Goal: Task Accomplishment & Management: Complete application form

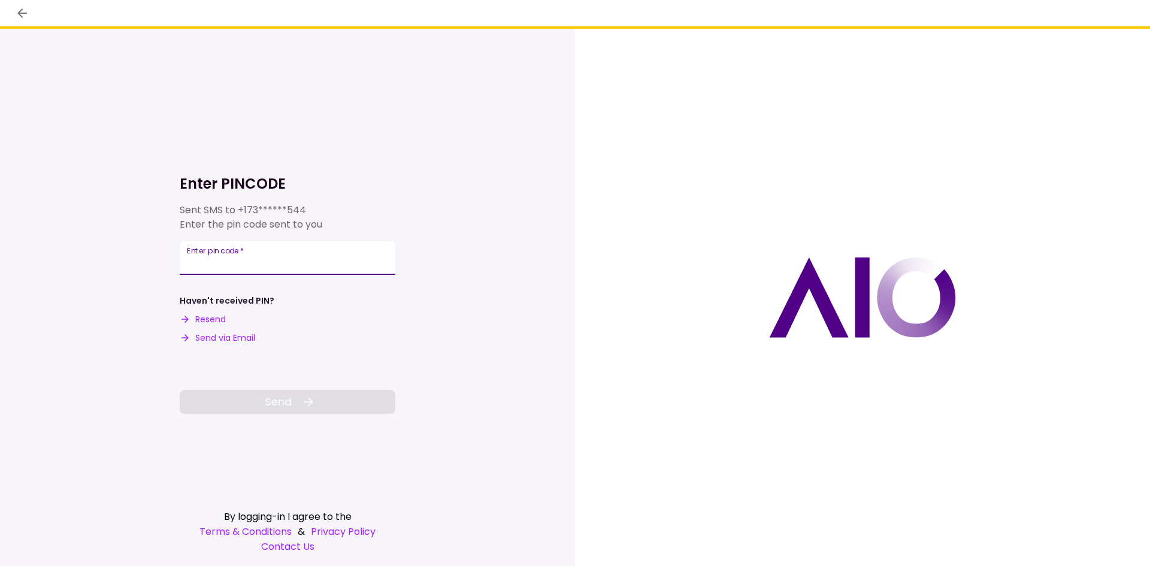
click at [265, 258] on input "Enter pin code   *" at bounding box center [288, 258] width 216 height 34
click at [221, 336] on button "Send via Email" at bounding box center [217, 338] width 75 height 13
paste input "******"
type input "******"
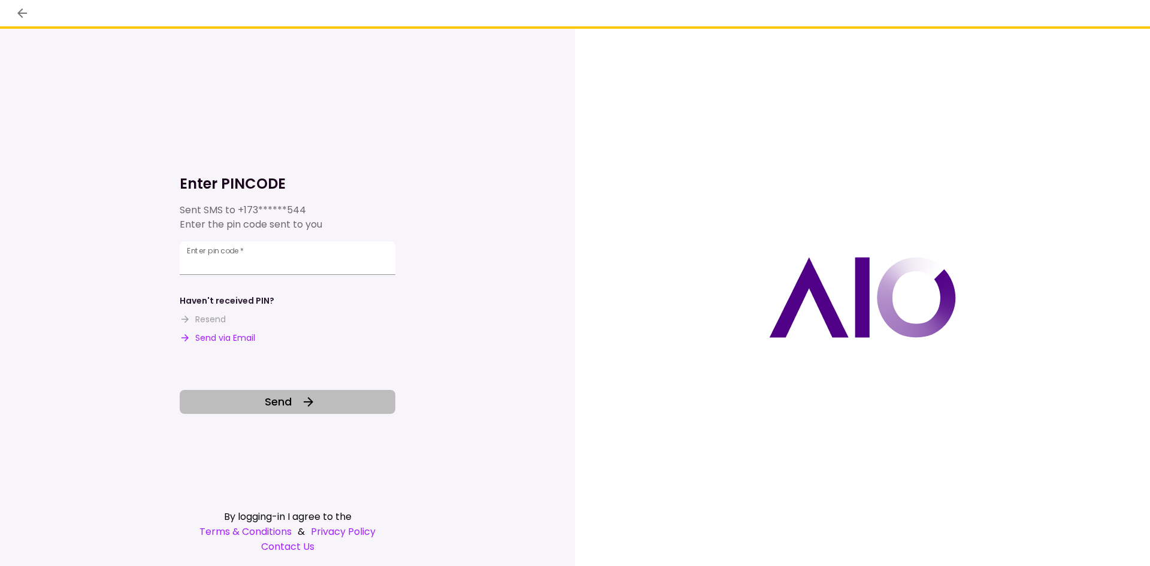
click at [270, 400] on span "Send" at bounding box center [278, 402] width 27 height 16
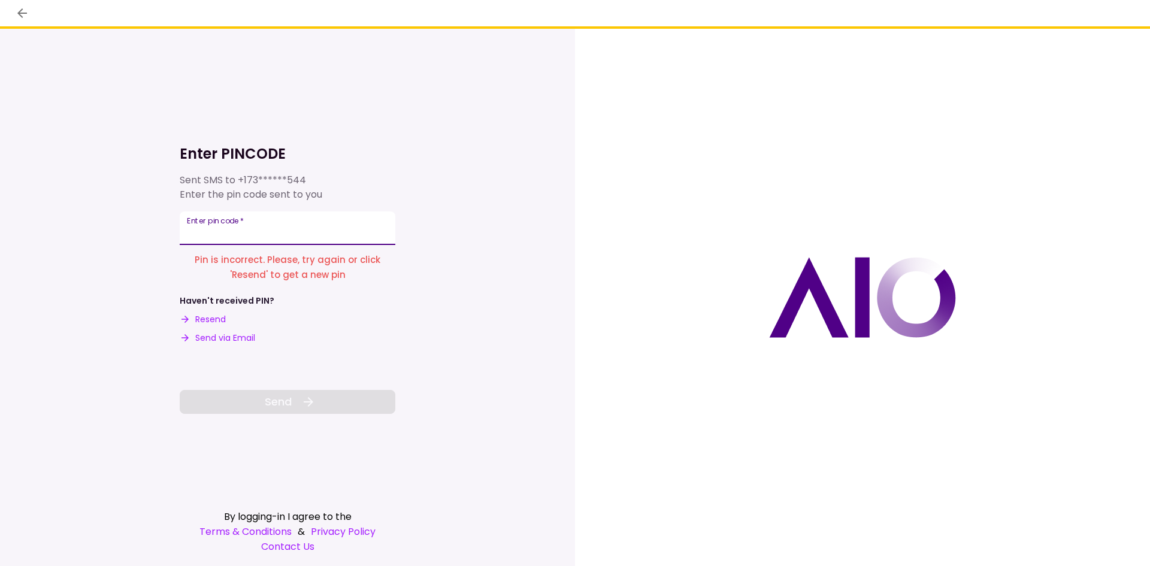
click at [245, 227] on input "Enter pin code   *" at bounding box center [288, 228] width 216 height 34
type input "******"
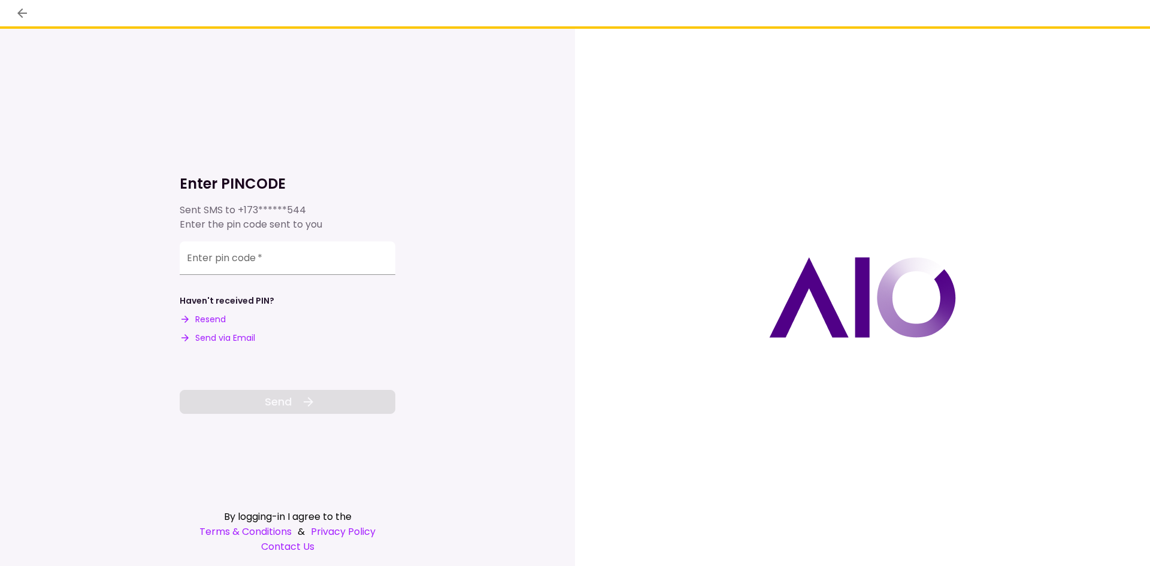
click at [214, 337] on button "Send via Email" at bounding box center [217, 338] width 75 height 13
click at [213, 261] on input "Enter pin code   *" at bounding box center [288, 260] width 216 height 34
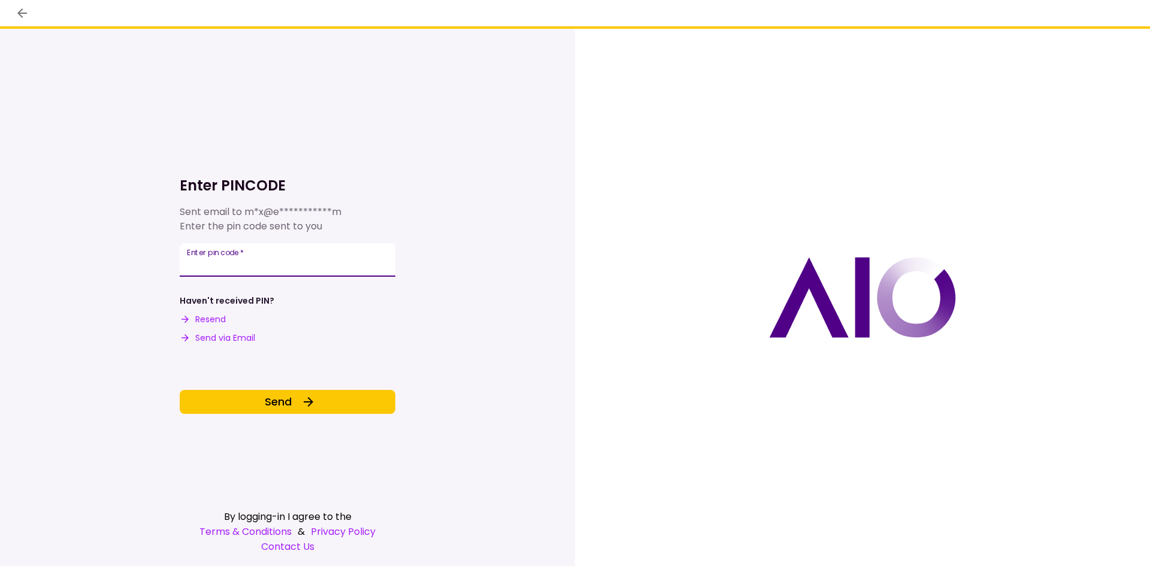
type input "******"
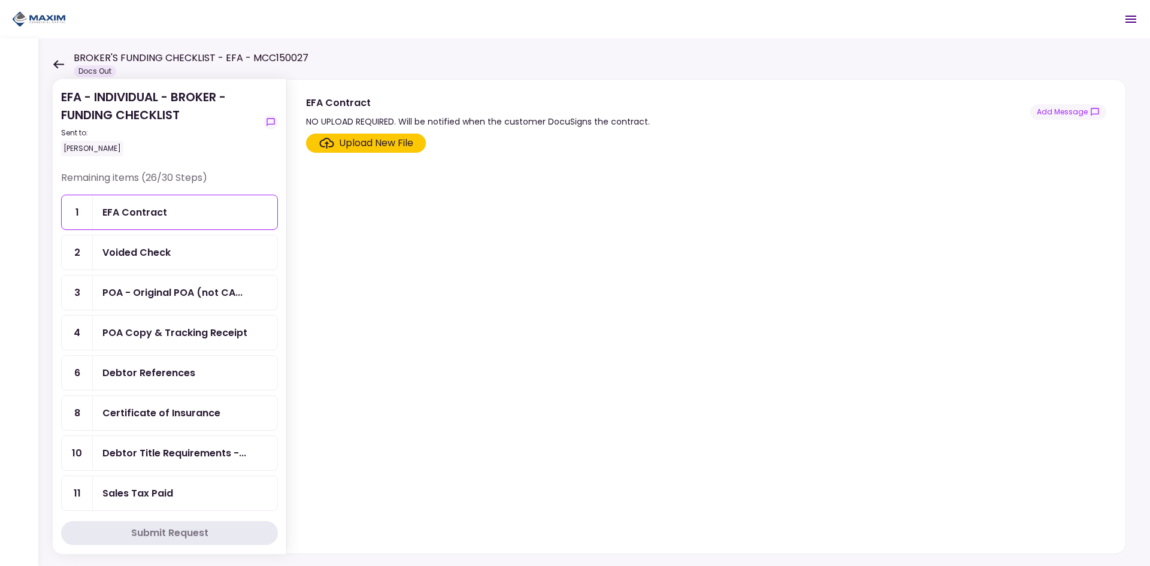
click at [122, 253] on div "Voided Check" at bounding box center [136, 252] width 68 height 15
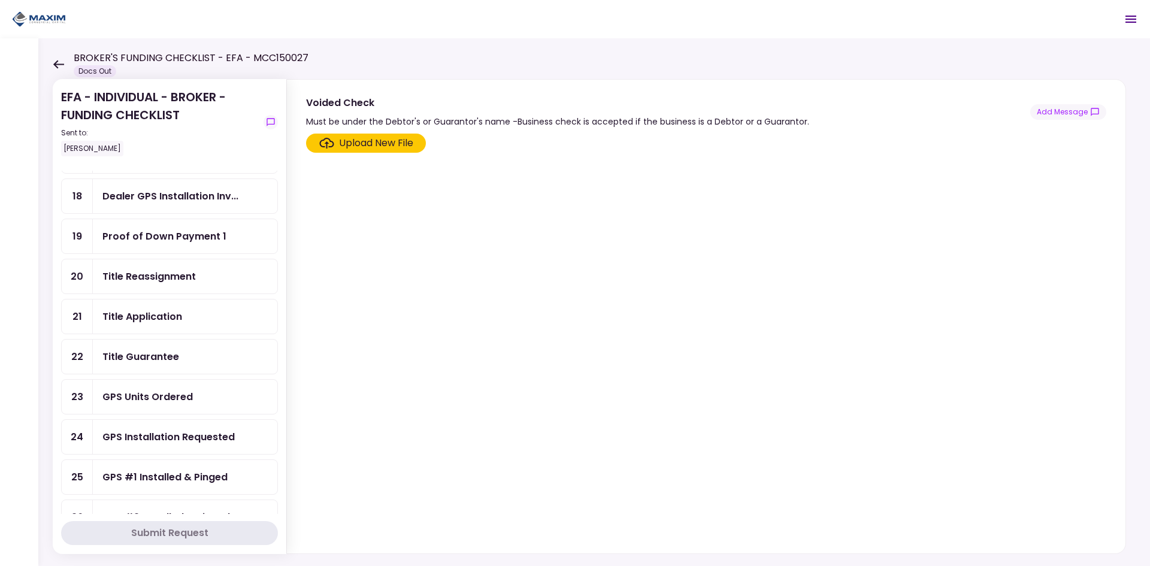
scroll to position [599, 0]
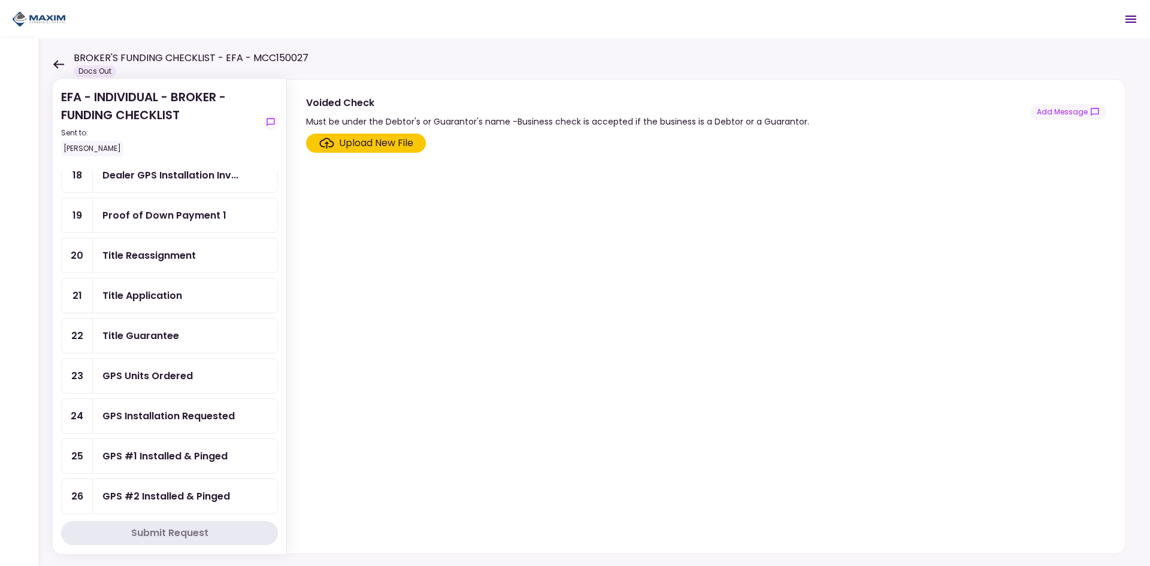
click at [144, 250] on div "Title Reassignment" at bounding box center [148, 255] width 93 height 15
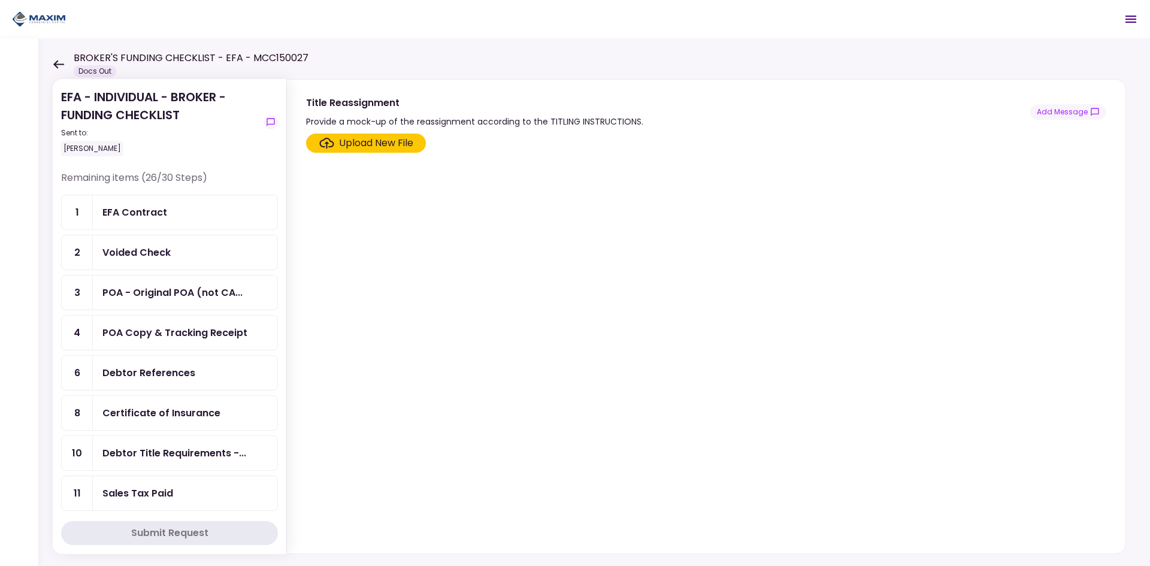
click at [138, 254] on div "Voided Check" at bounding box center [136, 252] width 68 height 15
click at [362, 150] on label "Upload New File" at bounding box center [366, 143] width 120 height 19
click at [0, 0] on input "Upload New File" at bounding box center [0, 0] width 0 height 0
click at [178, 256] on div "Voided Check" at bounding box center [184, 252] width 165 height 15
click at [142, 261] on div "Voided Check" at bounding box center [185, 252] width 185 height 34
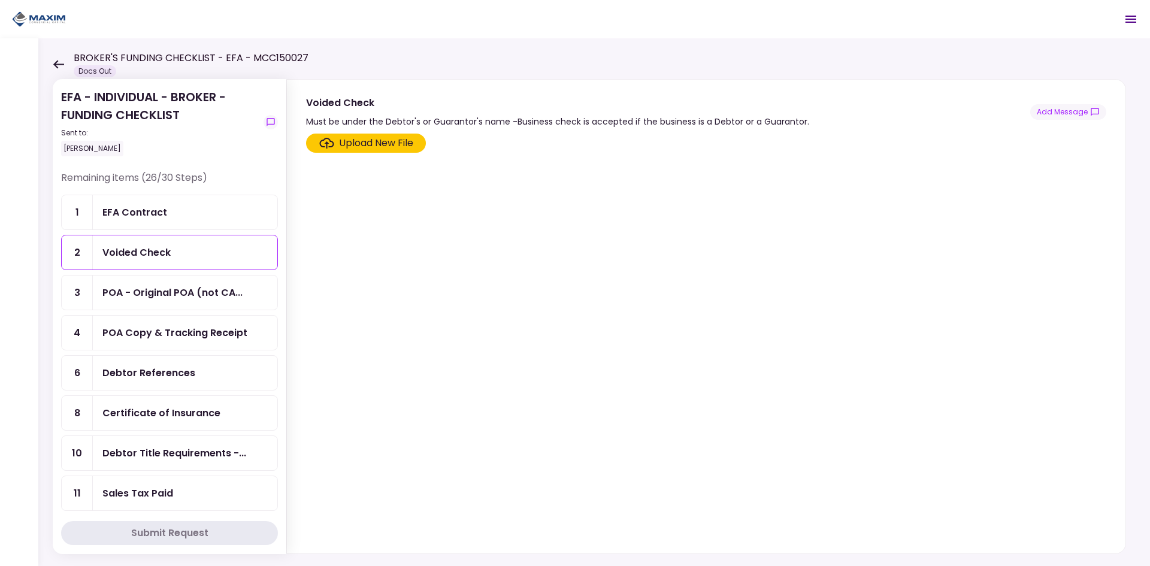
click at [346, 141] on div "Upload New File" at bounding box center [376, 143] width 74 height 14
click at [0, 0] on input "Upload New File" at bounding box center [0, 0] width 0 height 0
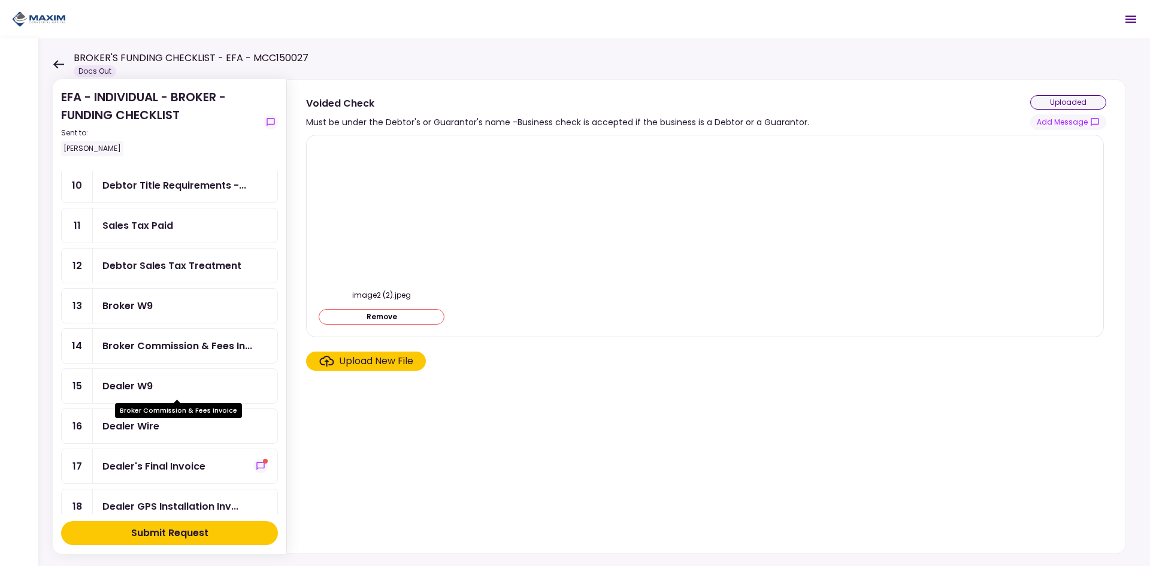
scroll to position [300, 0]
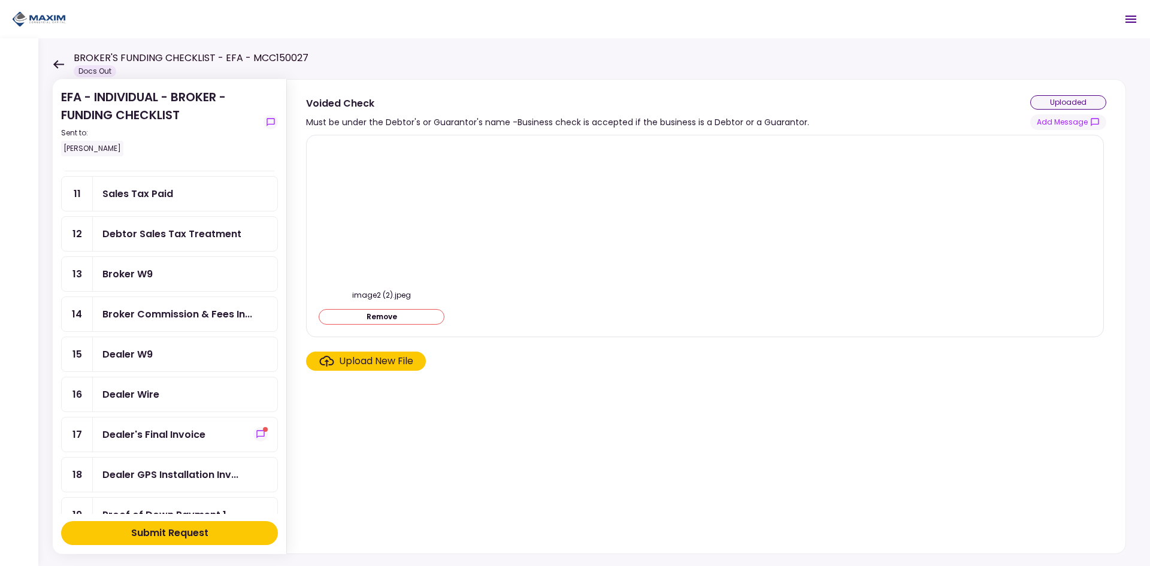
click at [120, 226] on div "Debtor Sales Tax Treatment" at bounding box center [185, 234] width 185 height 34
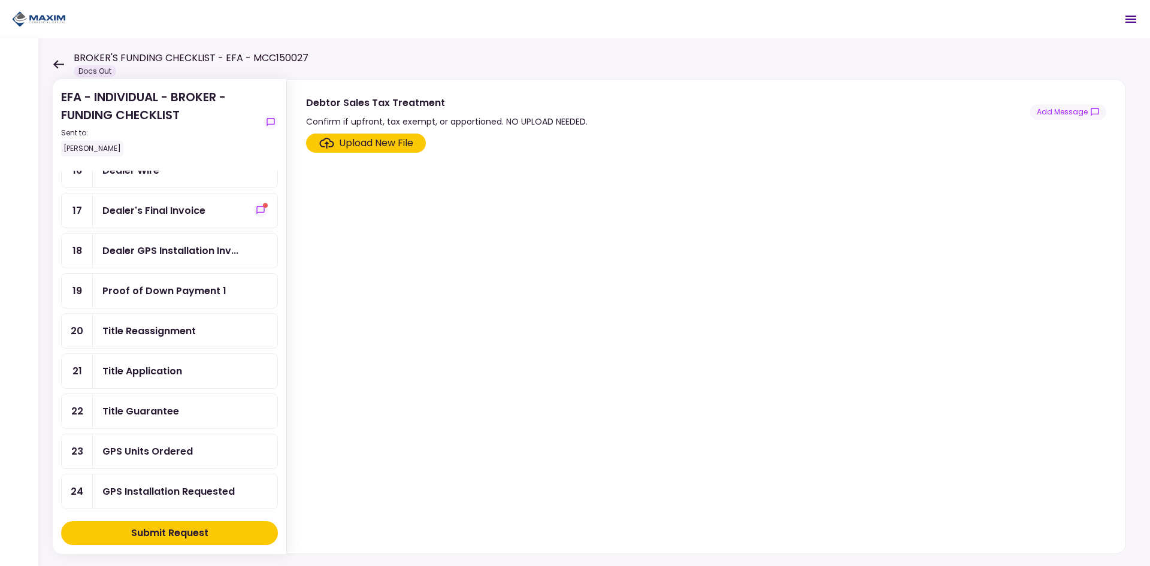
scroll to position [539, 0]
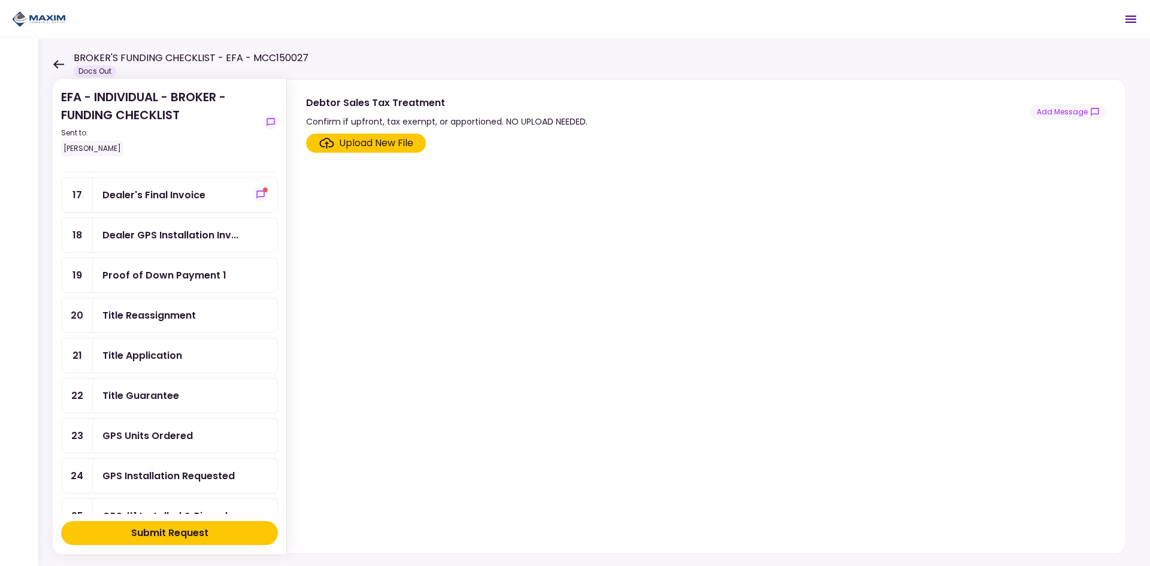
click at [144, 320] on div "Title Reassignment" at bounding box center [148, 315] width 93 height 15
click at [341, 144] on div "Upload New File" at bounding box center [376, 143] width 74 height 14
click at [0, 0] on input "Upload New File" at bounding box center [0, 0] width 0 height 0
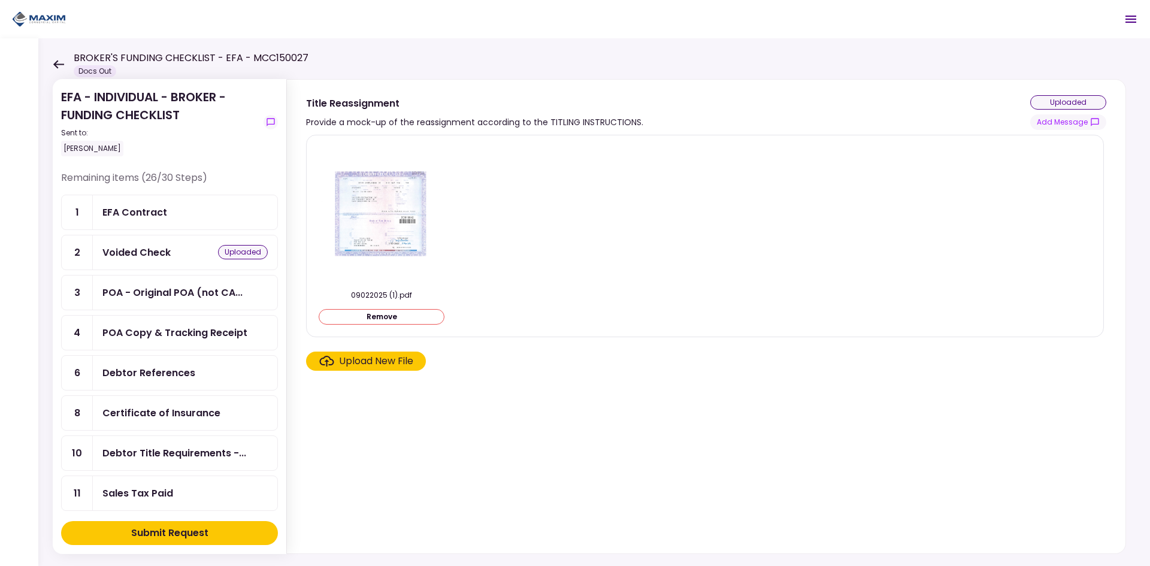
click at [140, 208] on div "EFA Contract" at bounding box center [134, 212] width 65 height 15
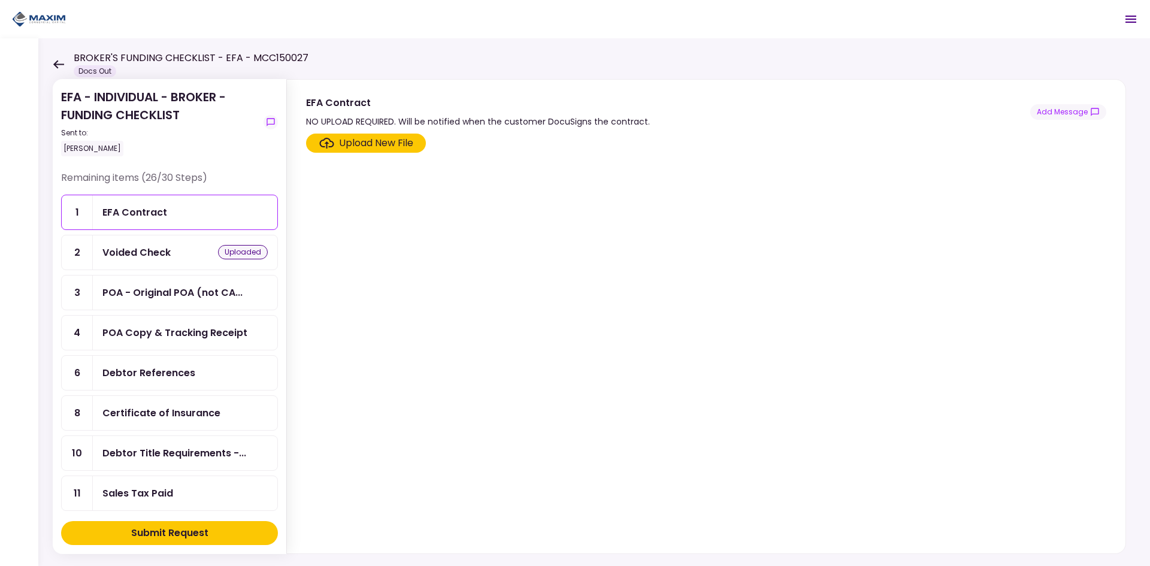
click at [382, 145] on div "Upload New File" at bounding box center [376, 143] width 74 height 14
click at [0, 0] on input "Upload New File" at bounding box center [0, 0] width 0 height 0
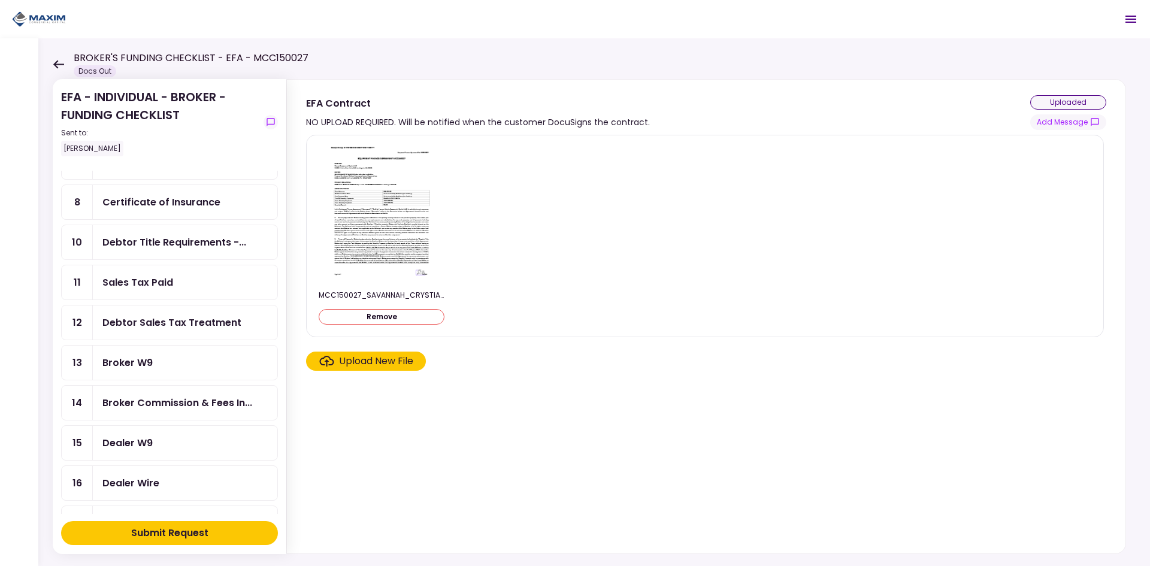
scroll to position [240, 0]
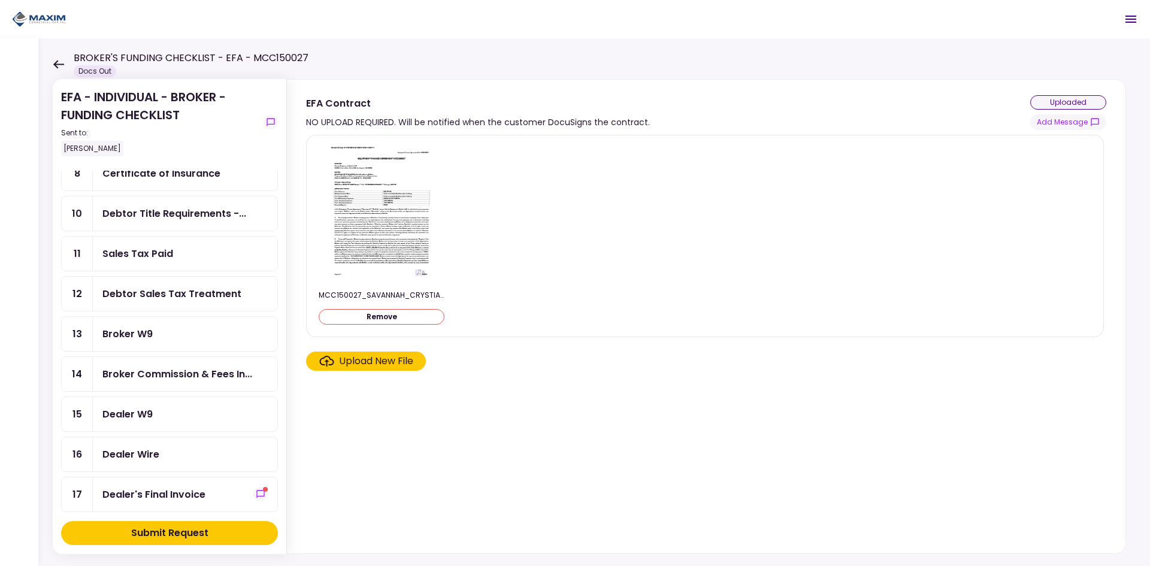
click at [124, 336] on div "Broker W9" at bounding box center [127, 334] width 50 height 15
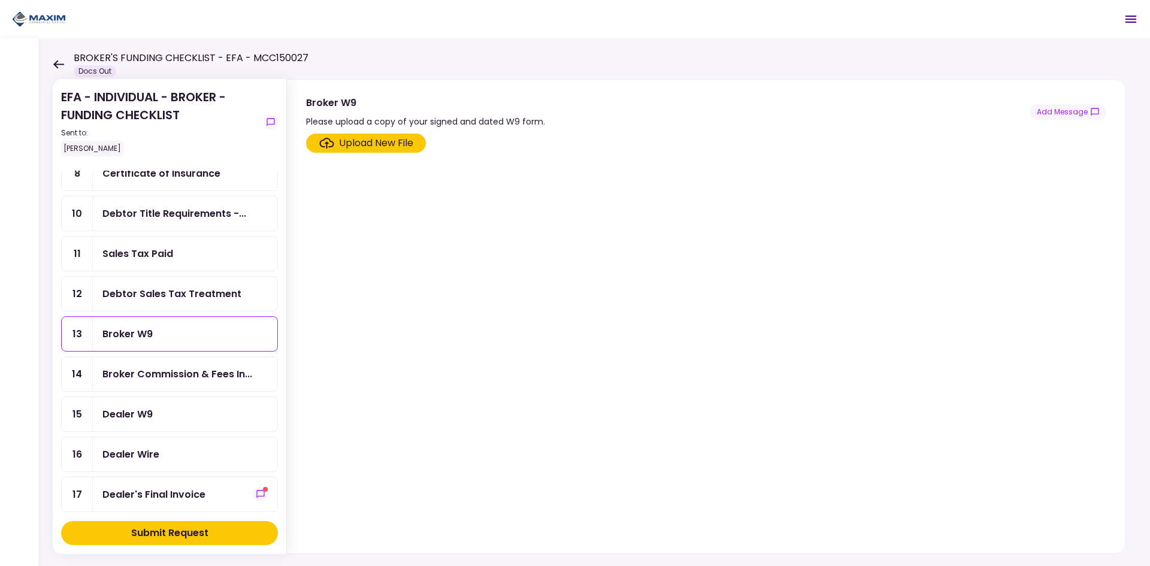
click at [364, 140] on div "Upload New File" at bounding box center [376, 143] width 74 height 14
click at [0, 0] on input "Upload New File" at bounding box center [0, 0] width 0 height 0
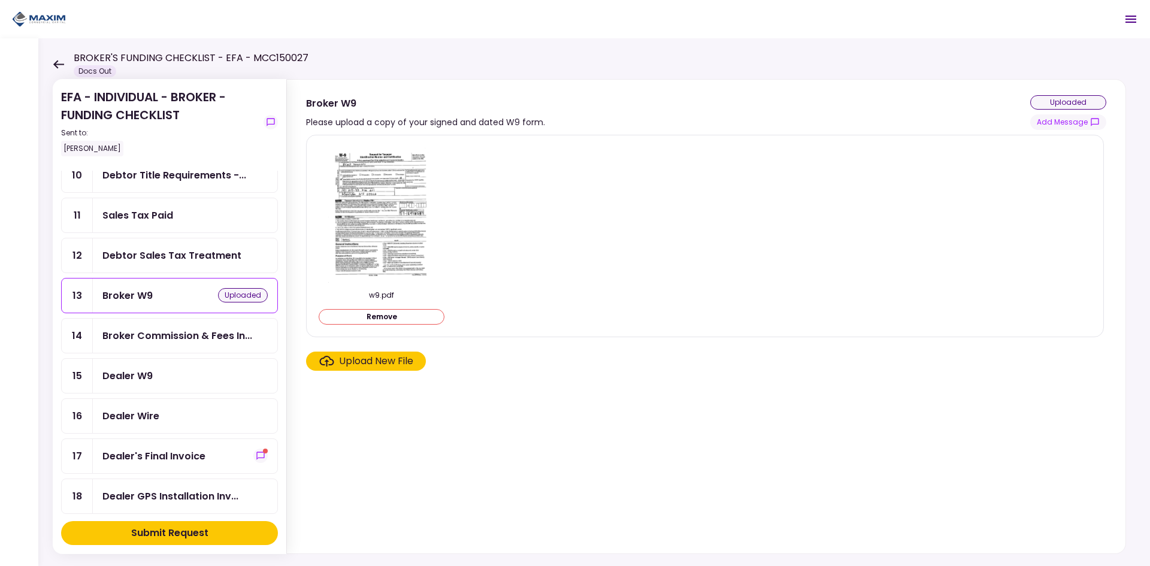
scroll to position [300, 0]
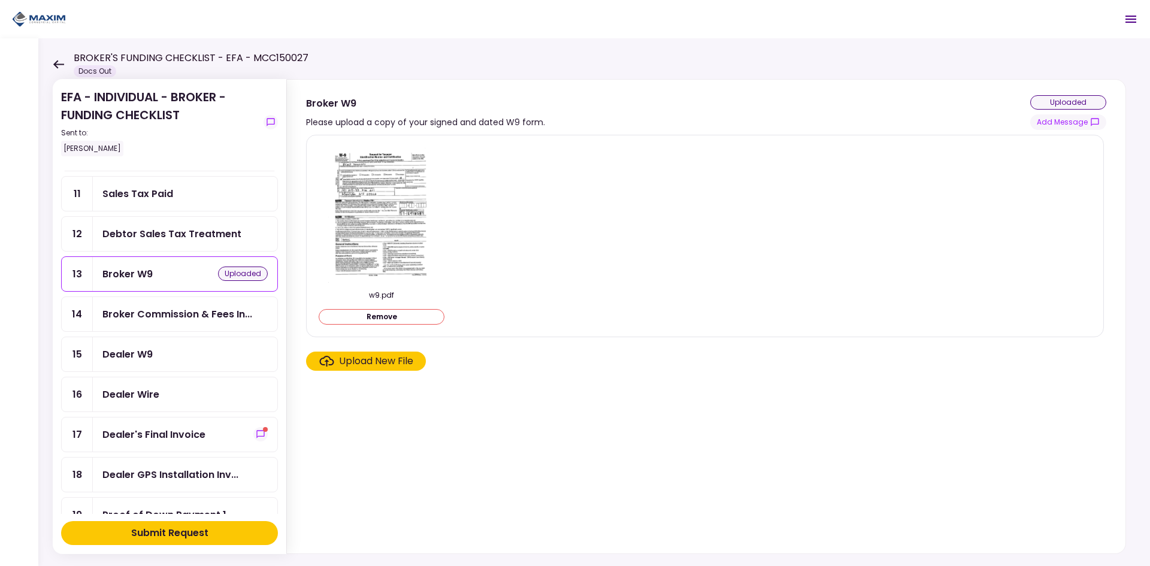
click at [138, 393] on div "Dealer Wire" at bounding box center [130, 394] width 57 height 15
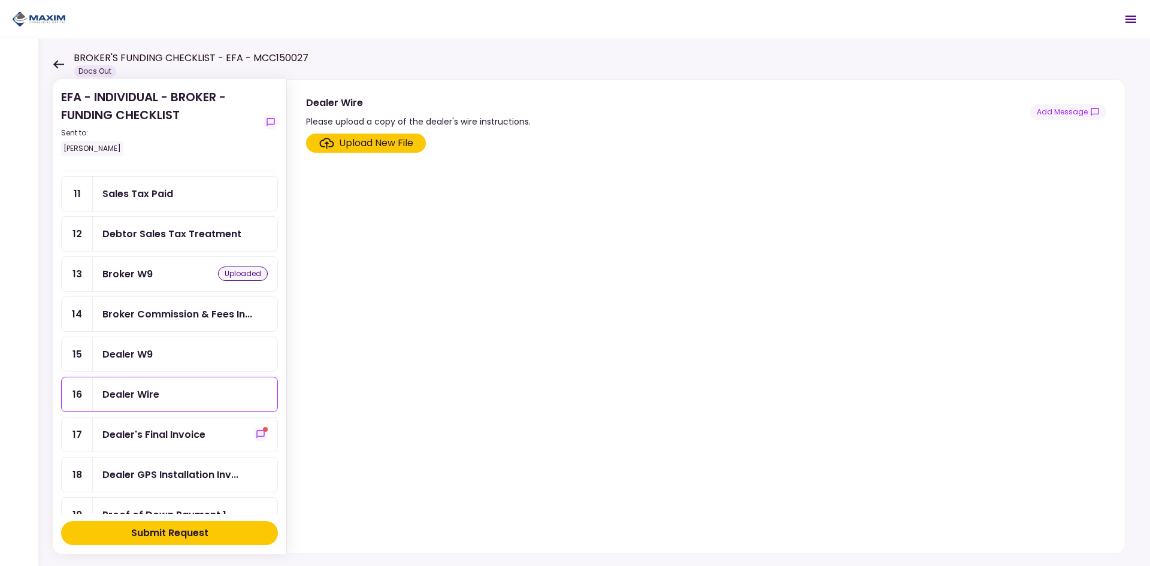
click at [369, 141] on div "Upload New File" at bounding box center [376, 143] width 74 height 14
click at [0, 0] on input "Upload New File" at bounding box center [0, 0] width 0 height 0
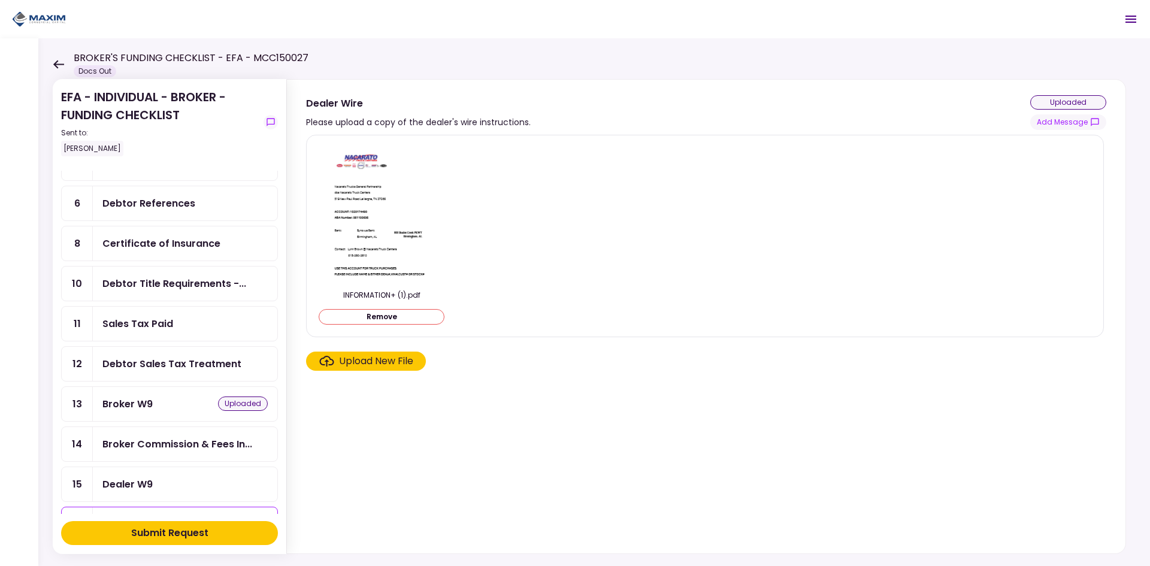
scroll to position [180, 0]
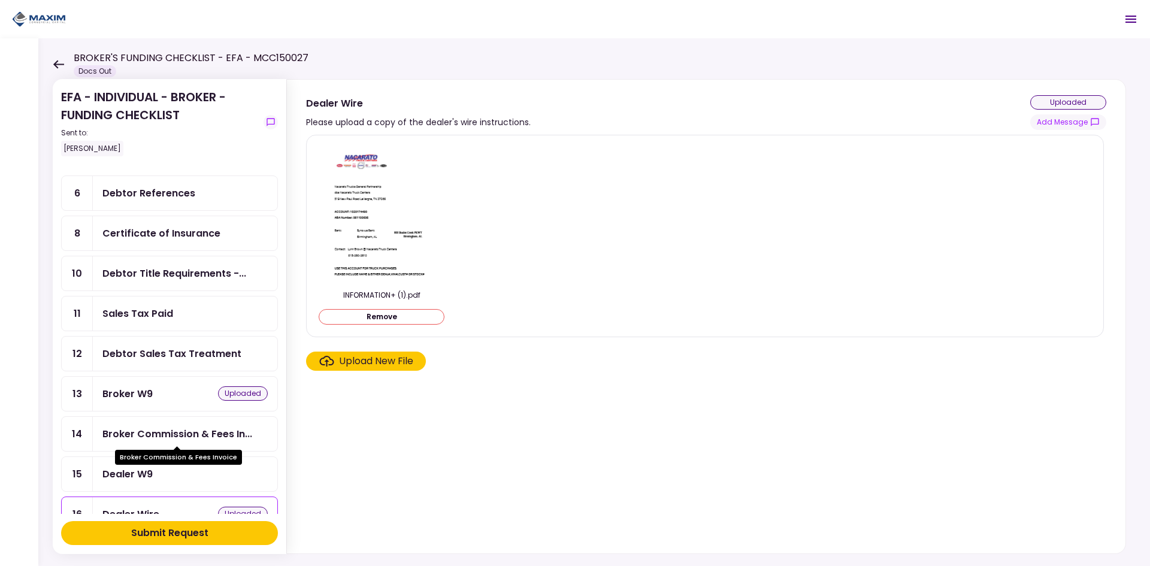
click at [208, 430] on div "Broker Commission & Fees In..." at bounding box center [177, 434] width 150 height 15
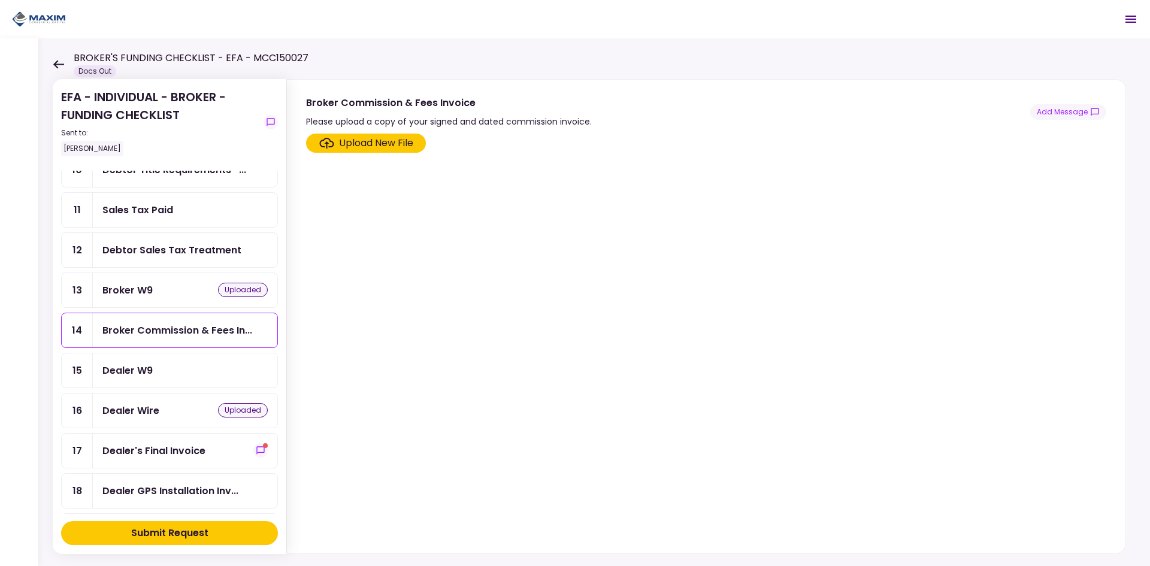
scroll to position [300, 0]
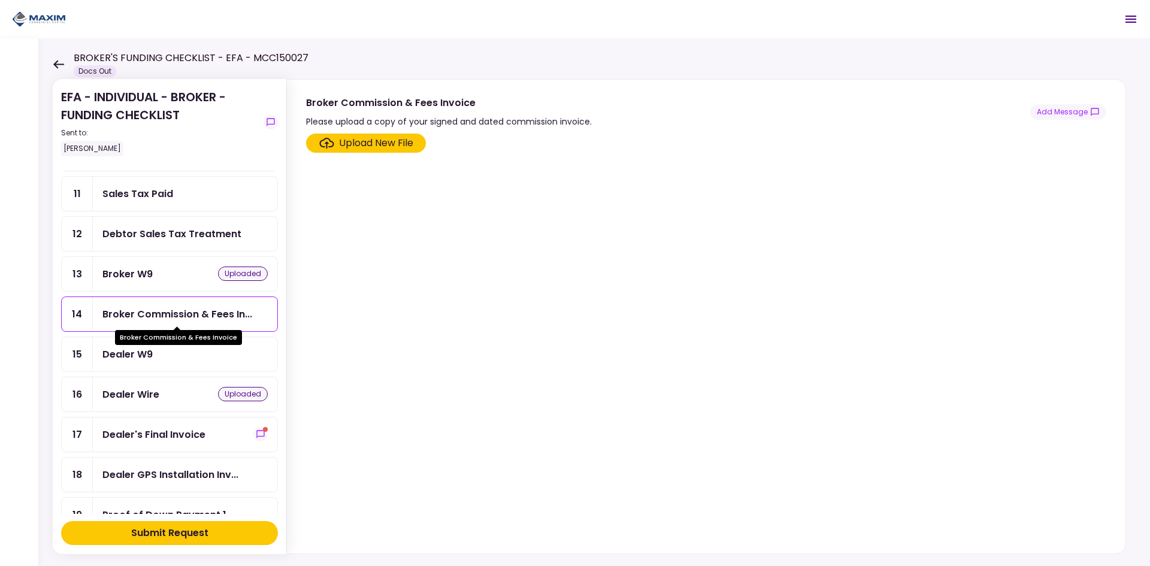
click at [180, 310] on div "Broker Commission & Fees In..." at bounding box center [177, 314] width 150 height 15
click at [358, 139] on div "Upload New File" at bounding box center [376, 143] width 74 height 14
click at [0, 0] on input "Upload New File" at bounding box center [0, 0] width 0 height 0
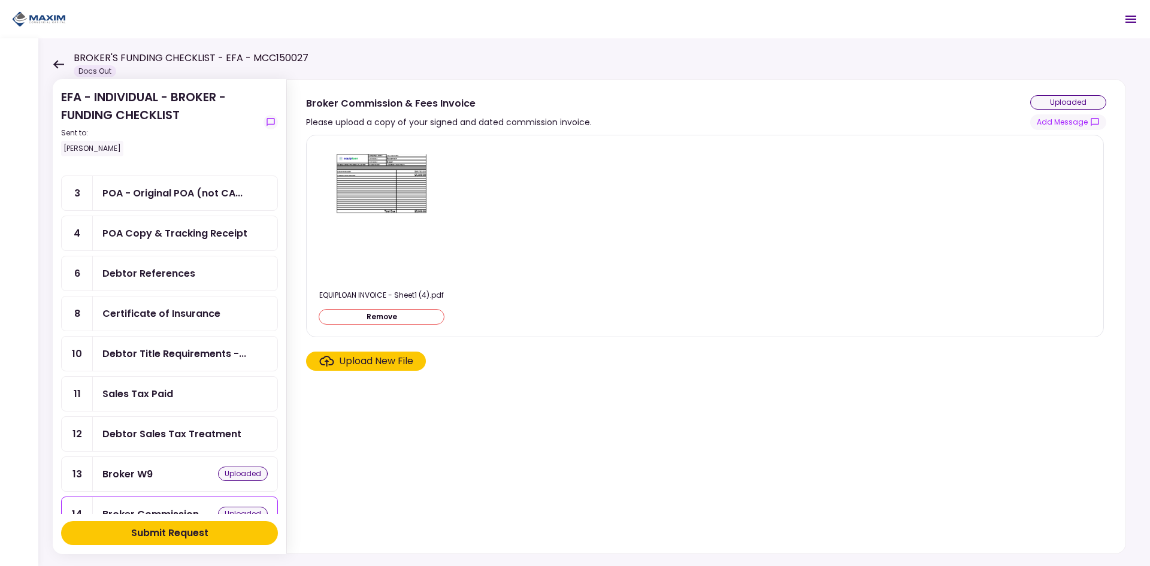
scroll to position [120, 0]
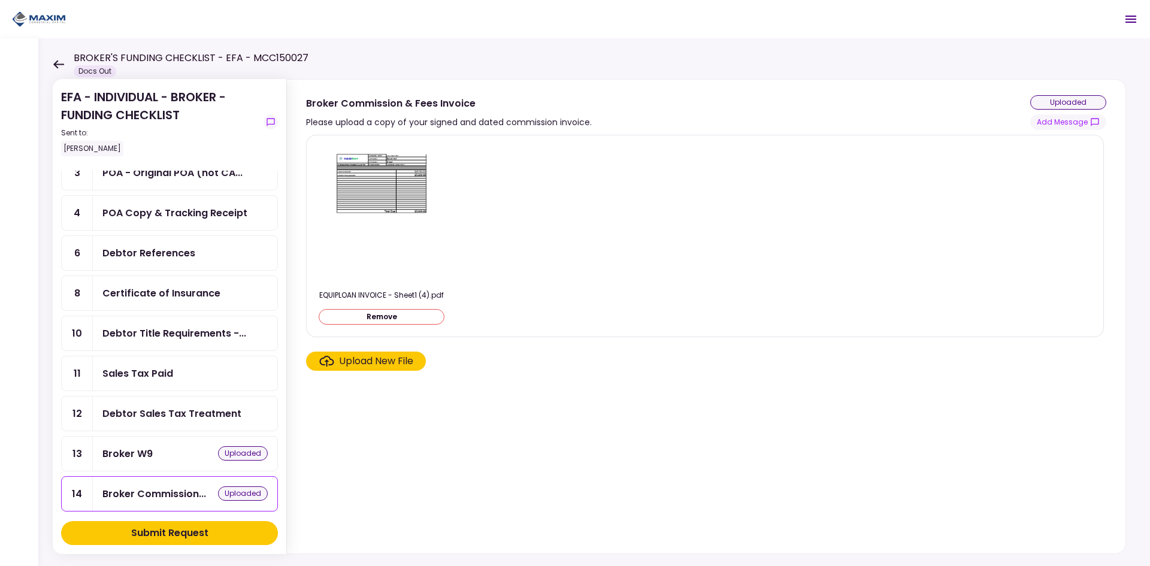
click at [200, 416] on div "Debtor Sales Tax Treatment" at bounding box center [171, 413] width 139 height 15
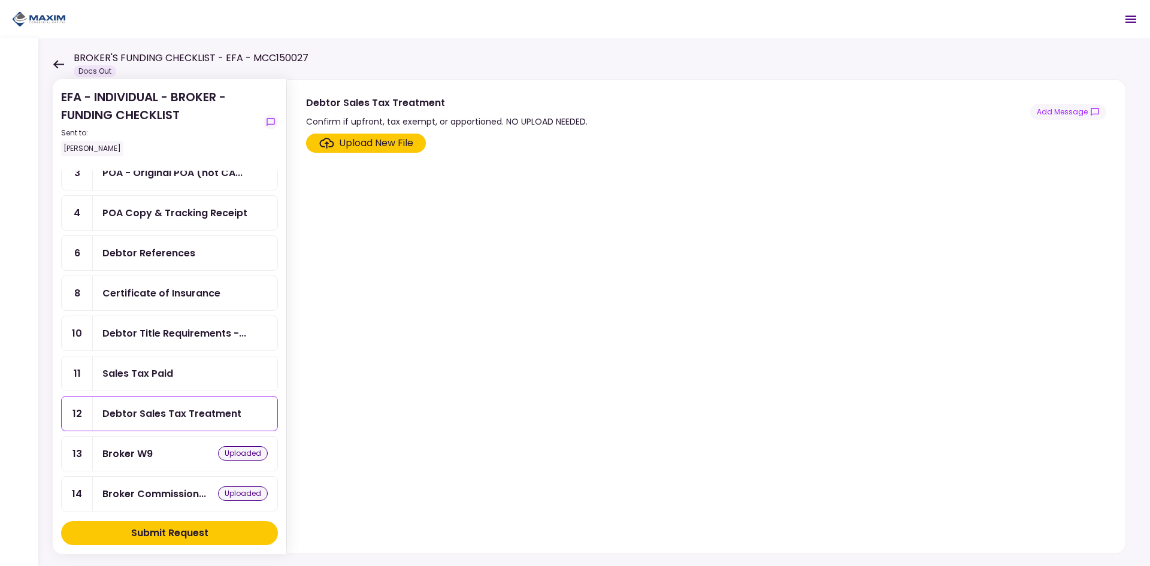
click at [198, 418] on div "Debtor Sales Tax Treatment" at bounding box center [171, 413] width 139 height 15
